Goal: Task Accomplishment & Management: Complete application form

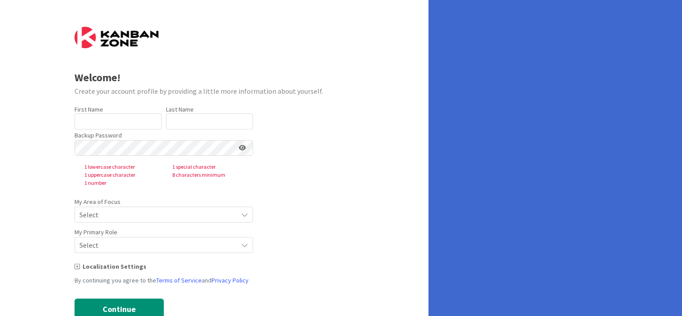
type input "[PERSON_NAME]"
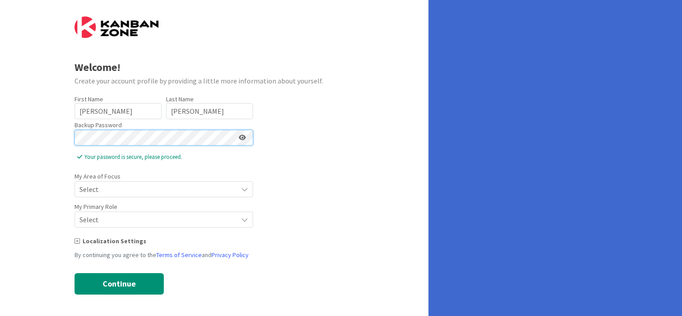
scroll to position [11, 0]
click at [125, 191] on span "Select" at bounding box center [156, 189] width 154 height 13
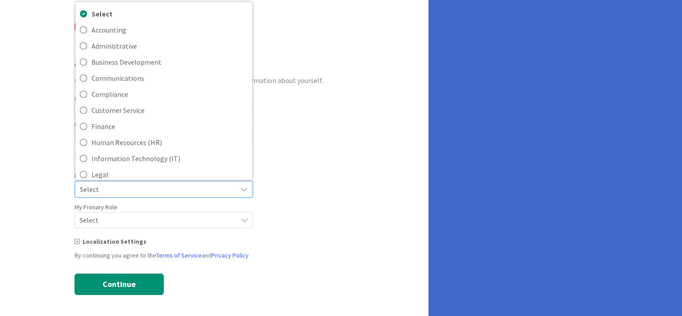
click at [125, 191] on span "Select" at bounding box center [156, 189] width 153 height 13
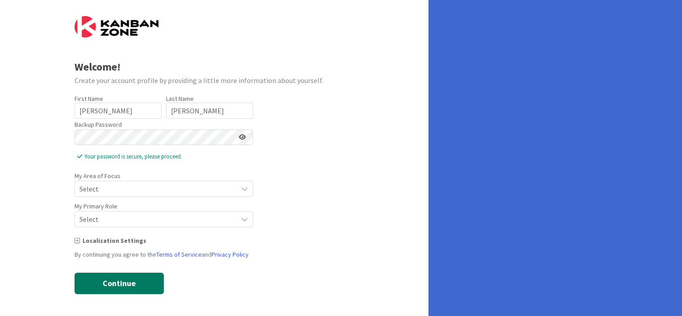
click at [121, 283] on button "Continue" at bounding box center [119, 283] width 89 height 21
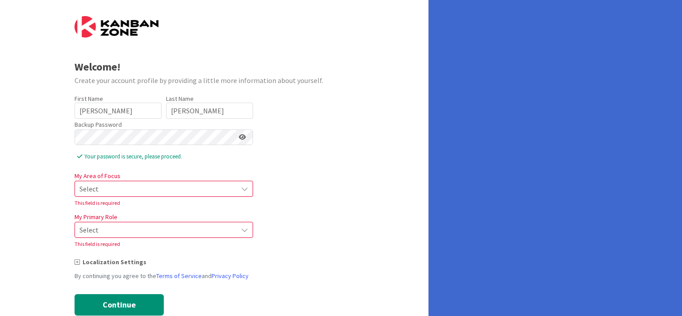
click at [140, 191] on span "Select" at bounding box center [156, 189] width 154 height 13
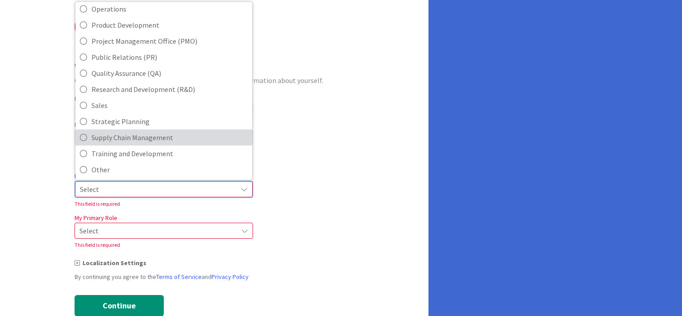
scroll to position [199, 0]
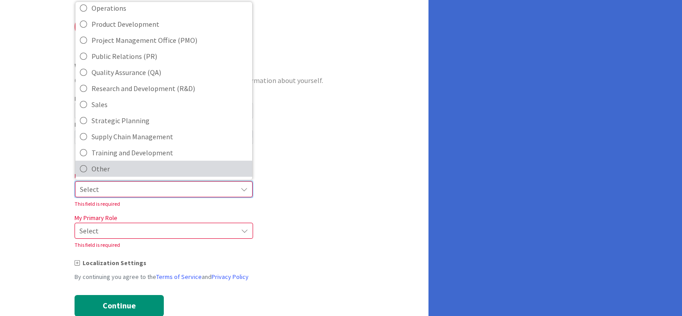
click at [145, 165] on span "Other" at bounding box center [170, 168] width 156 height 13
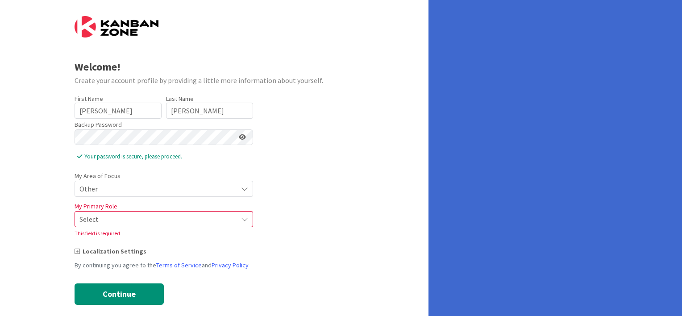
click at [104, 217] on span "Select" at bounding box center [156, 219] width 154 height 13
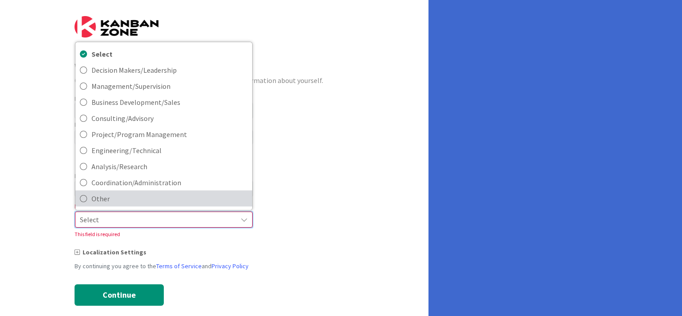
click at [103, 199] on span "Other" at bounding box center [170, 198] width 156 height 13
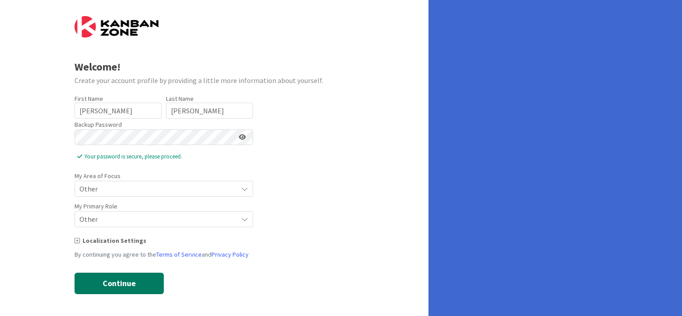
click at [107, 282] on button "Continue" at bounding box center [119, 283] width 89 height 21
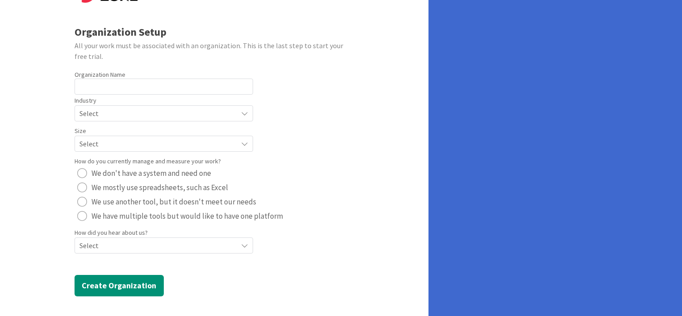
scroll to position [48, 0]
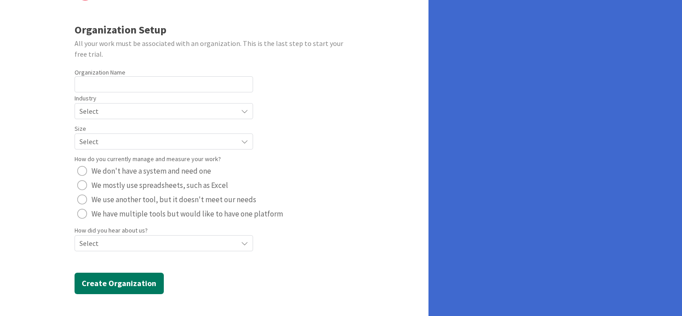
drag, startPoint x: 87, startPoint y: 272, endPoint x: 80, endPoint y: 279, distance: 9.5
click at [86, 272] on form "Organization Setup All your work must be associated with an organization. This …" at bounding box center [215, 136] width 280 height 315
click at [79, 280] on button "Create Organization" at bounding box center [119, 283] width 89 height 21
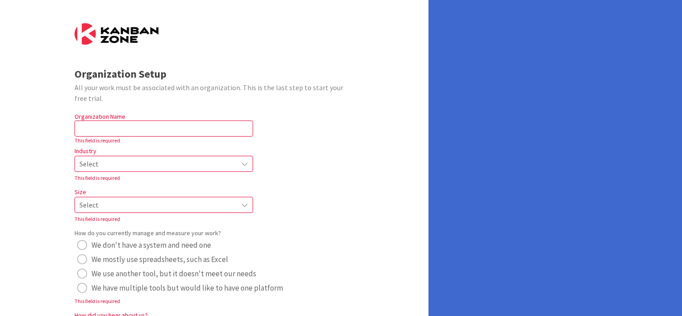
scroll to position [0, 0]
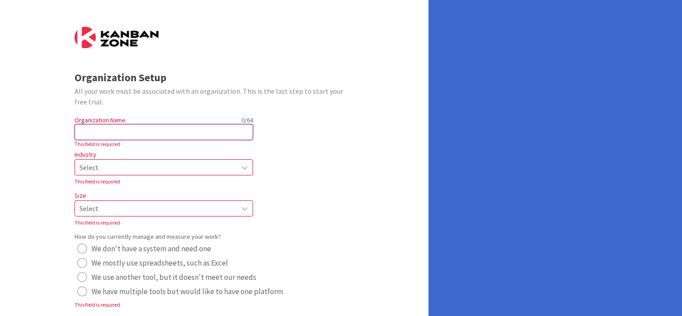
click at [155, 134] on input "text" at bounding box center [164, 132] width 179 height 16
type input "UNA"
click at [119, 166] on span "Select" at bounding box center [156, 167] width 154 height 13
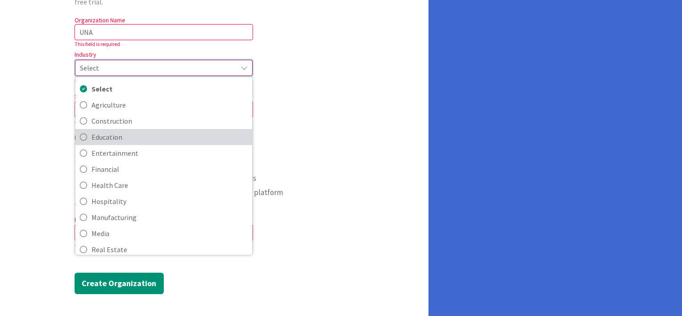
click at [138, 138] on span "Education" at bounding box center [170, 136] width 156 height 13
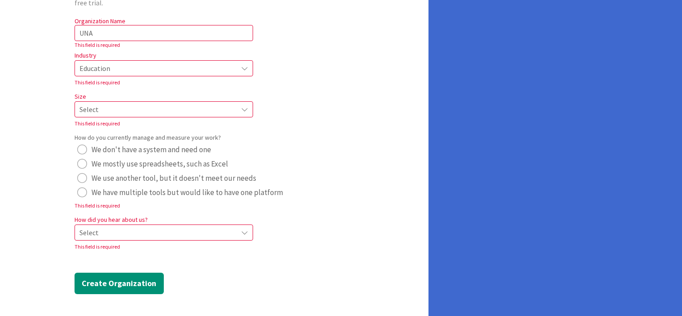
click at [106, 110] on span "Select" at bounding box center [156, 109] width 154 height 13
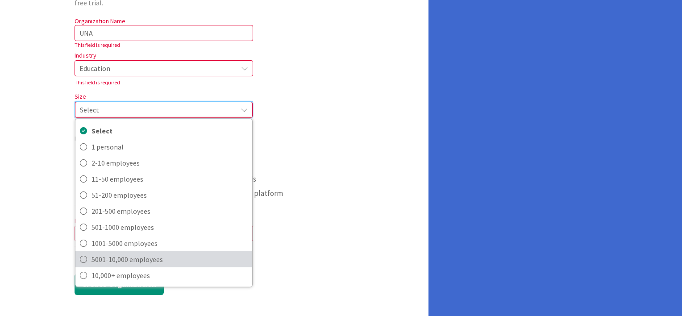
click at [82, 257] on icon at bounding box center [83, 258] width 7 height 13
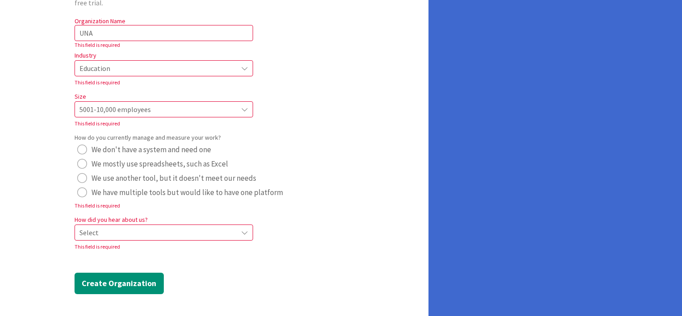
click at [79, 164] on div "radio" at bounding box center [82, 164] width 10 height 10
click at [89, 236] on span "Select" at bounding box center [156, 232] width 154 height 13
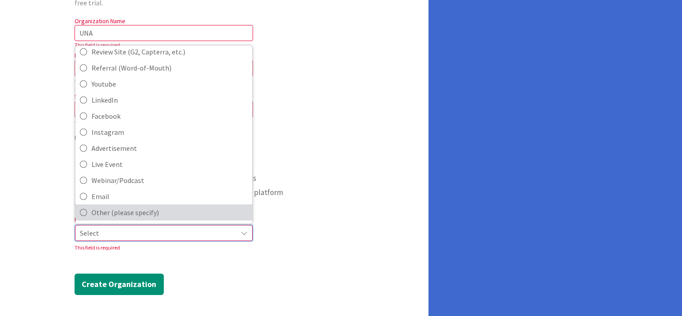
scroll to position [100, 0]
click at [107, 213] on span "Other (please specify)" at bounding box center [170, 211] width 156 height 13
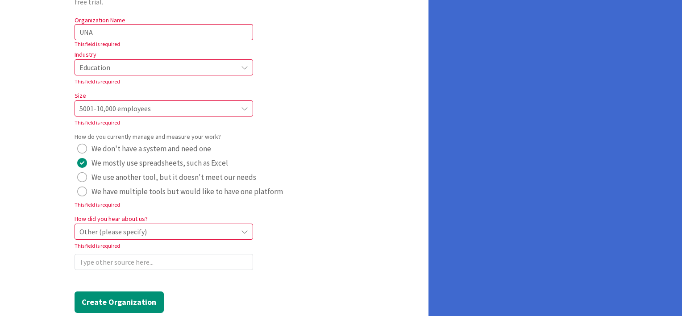
click at [103, 231] on span "Other (please specify)" at bounding box center [156, 232] width 154 height 13
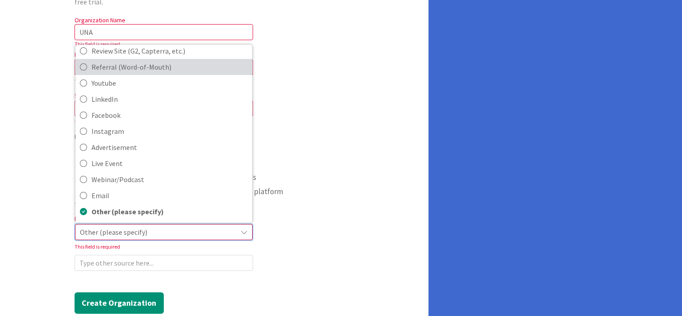
click at [121, 69] on span "Referral (Word-of-Mouth)" at bounding box center [170, 66] width 156 height 13
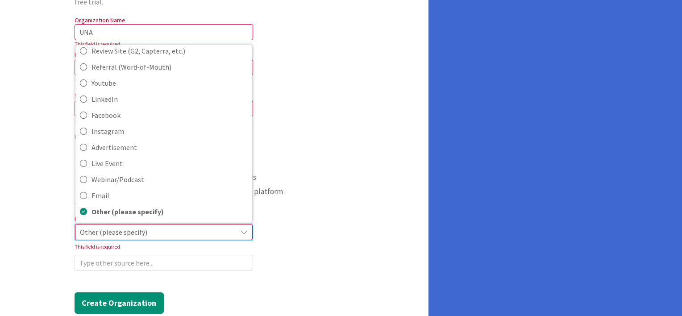
scroll to position [99, 0]
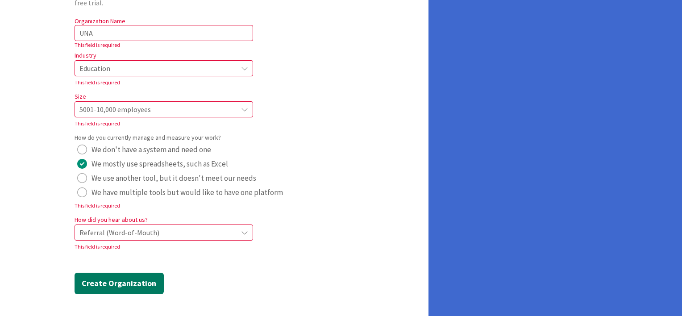
click at [85, 286] on button "Create Organization" at bounding box center [119, 283] width 89 height 21
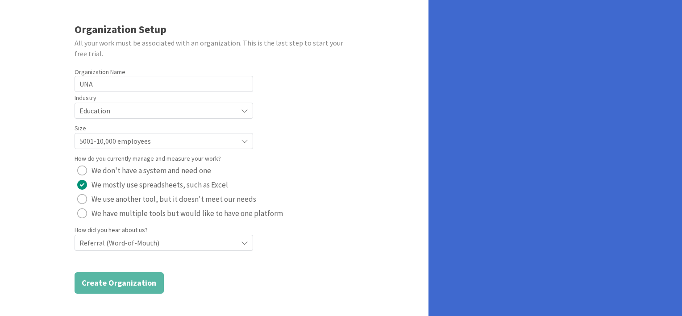
scroll to position [48, 0]
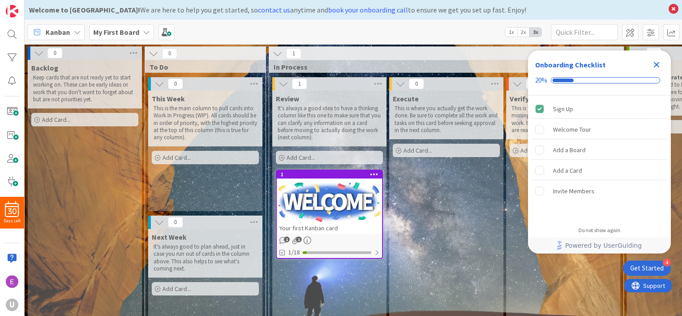
click at [656, 63] on icon "Close Checklist" at bounding box center [657, 64] width 11 height 11
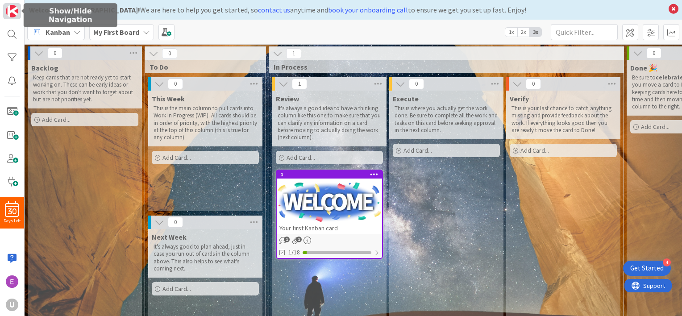
click at [14, 15] on img at bounding box center [12, 11] width 13 height 13
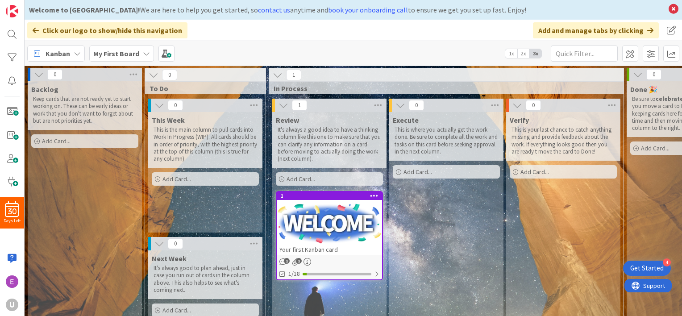
click at [23, 13] on div "30 Days Left U" at bounding box center [12, 158] width 25 height 316
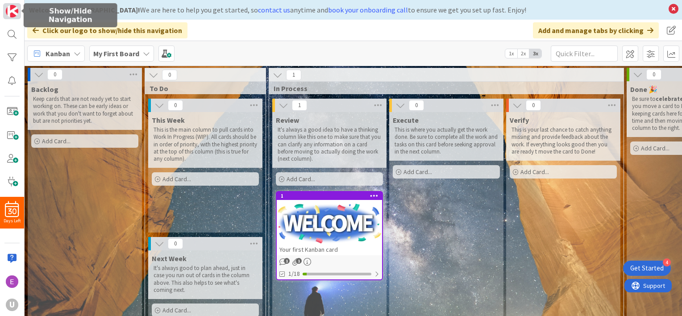
click at [9, 7] on img at bounding box center [12, 11] width 13 height 13
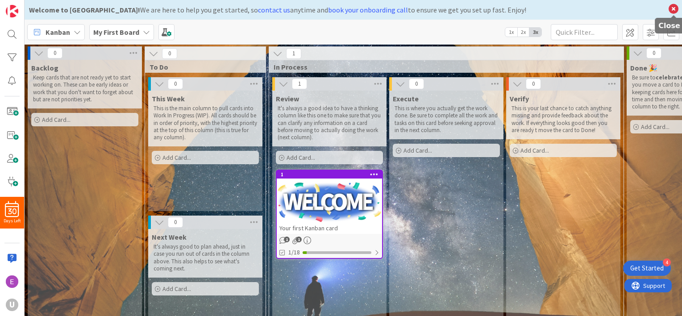
click at [673, 6] on icon at bounding box center [674, 9] width 12 height 13
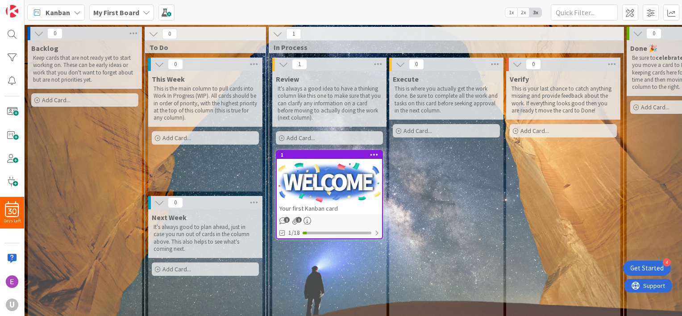
click at [645, 266] on div "Get Started" at bounding box center [647, 268] width 33 height 9
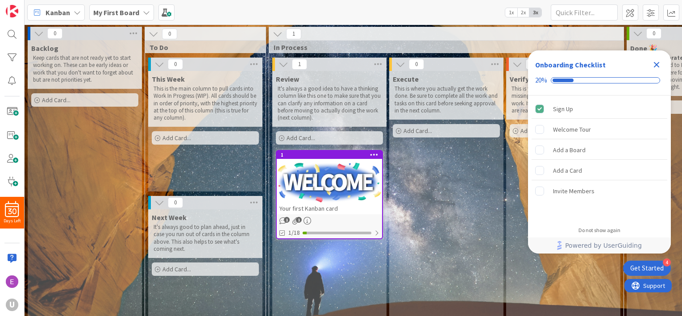
click at [645, 266] on div "Get Started" at bounding box center [647, 268] width 33 height 9
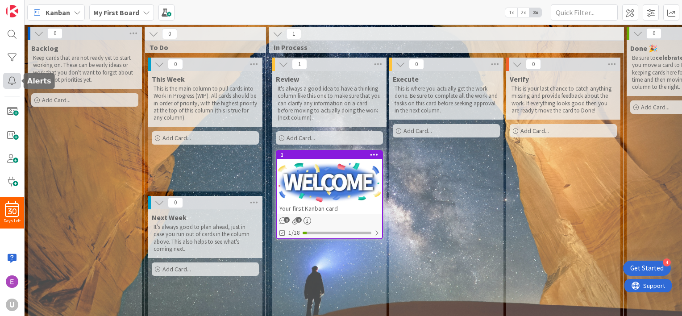
click at [10, 80] on div at bounding box center [12, 81] width 18 height 16
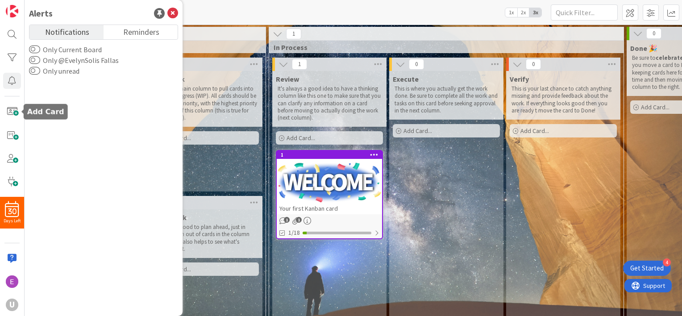
click at [2, 111] on div "30 Days Left U" at bounding box center [12, 158] width 25 height 316
click at [4, 59] on div at bounding box center [12, 58] width 18 height 16
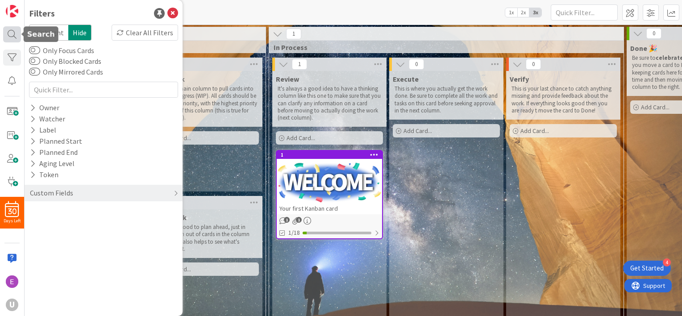
click at [8, 37] on div at bounding box center [12, 34] width 18 height 16
